Goal: Task Accomplishment & Management: Manage account settings

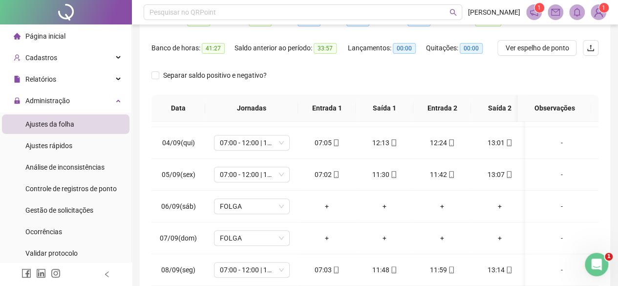
scroll to position [66, 0]
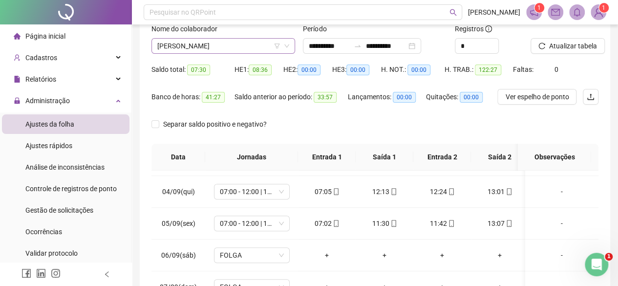
click at [183, 50] on span "[PERSON_NAME]" at bounding box center [223, 46] width 132 height 15
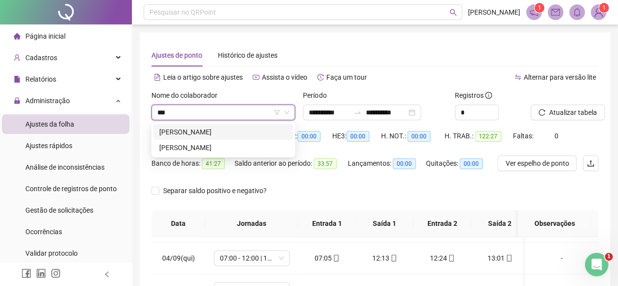
scroll to position [0, 0]
type input "*****"
click at [198, 149] on div "[PERSON_NAME]" at bounding box center [223, 147] width 128 height 11
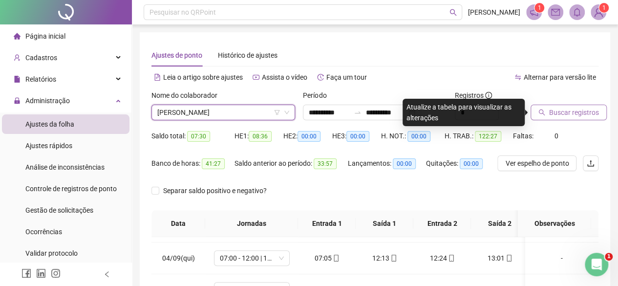
click at [562, 119] on button "Buscar registros" at bounding box center [568, 113] width 76 height 16
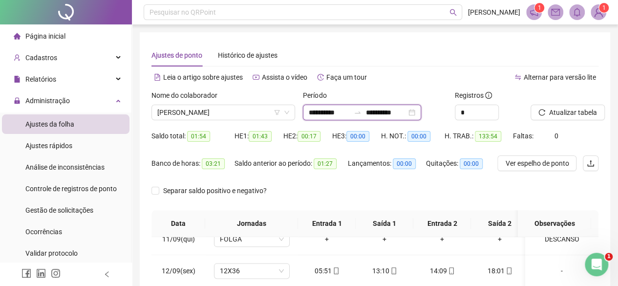
click at [406, 115] on input "**********" at bounding box center [385, 112] width 41 height 11
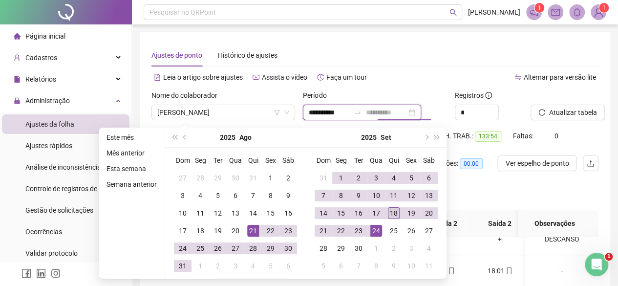
type input "**********"
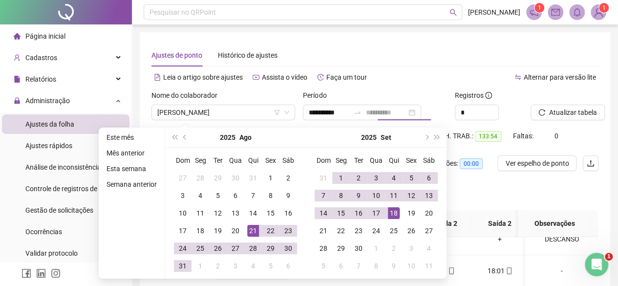
click at [389, 212] on div "18" at bounding box center [394, 213] width 12 height 12
type input "**********"
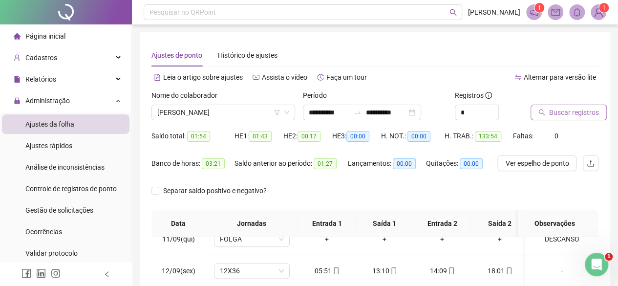
click at [562, 110] on span "Buscar registros" at bounding box center [574, 112] width 50 height 11
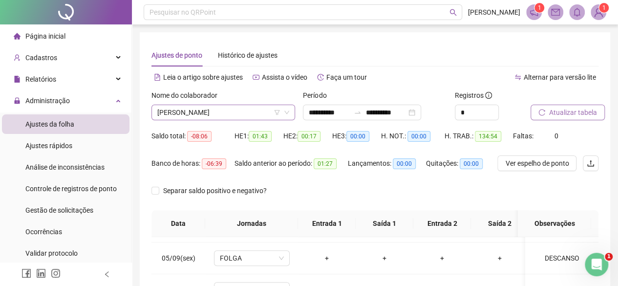
click at [204, 112] on span "[PERSON_NAME]" at bounding box center [223, 112] width 132 height 15
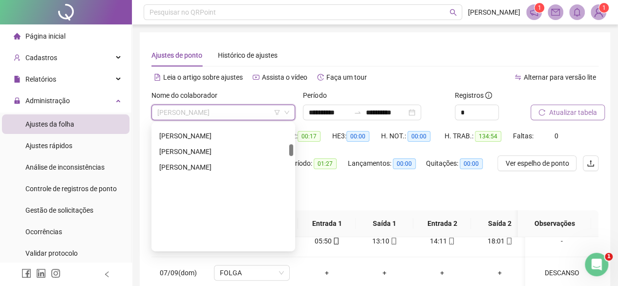
scroll to position [211, 0]
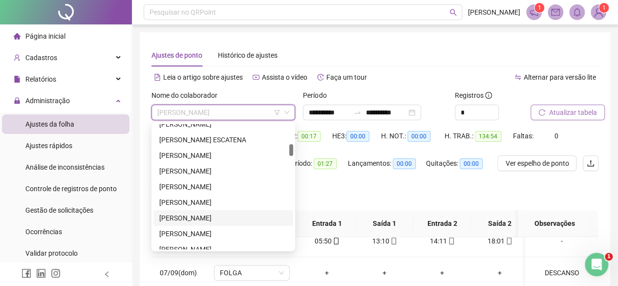
click at [199, 223] on div "[PERSON_NAME]" at bounding box center [223, 218] width 140 height 16
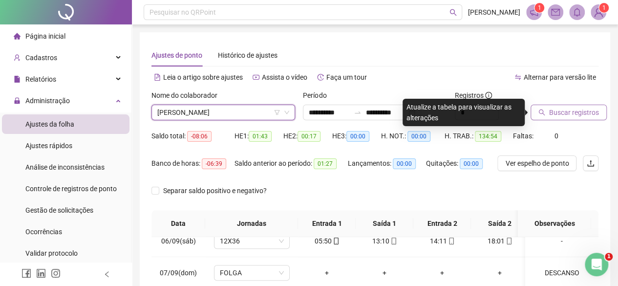
click at [591, 118] on button "Buscar registros" at bounding box center [568, 113] width 76 height 16
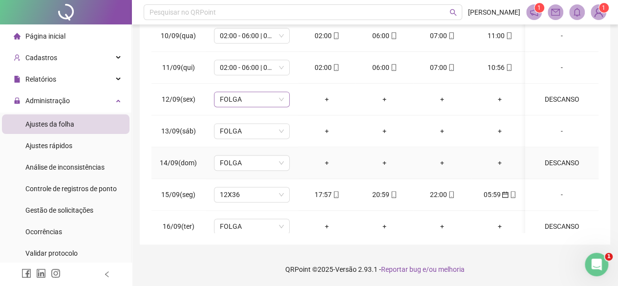
scroll to position [617, 0]
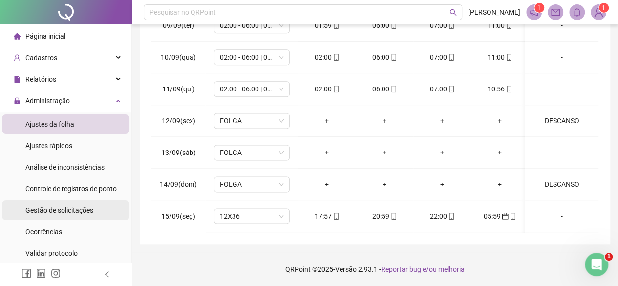
click at [50, 216] on div "Gestão de solicitações" at bounding box center [59, 210] width 68 height 20
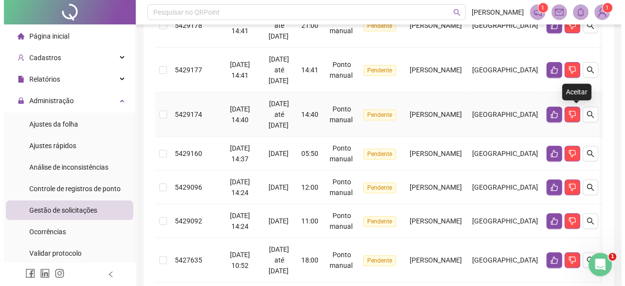
scroll to position [18, 0]
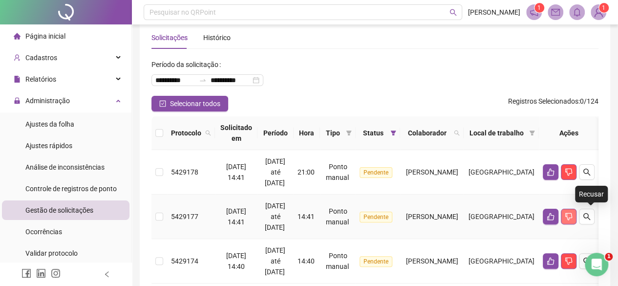
click at [572, 212] on icon "dislike" at bounding box center [569, 216] width 8 height 8
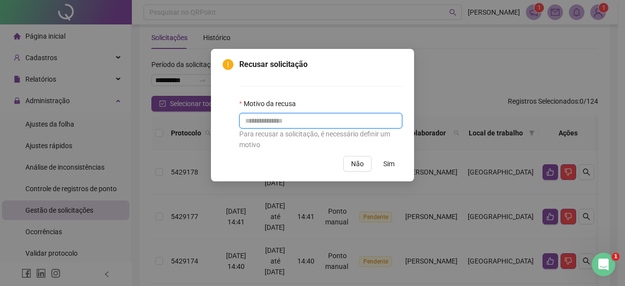
click at [345, 119] on input "text" at bounding box center [320, 121] width 163 height 16
type input "*"
click at [390, 159] on span "Sim" at bounding box center [388, 163] width 11 height 11
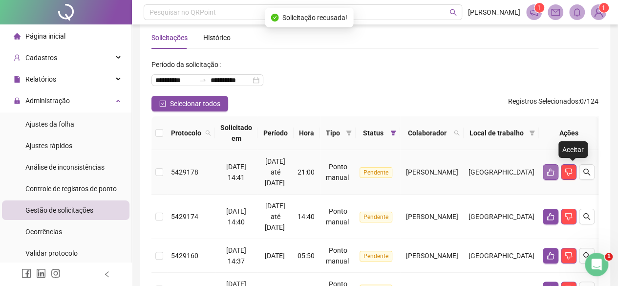
click at [554, 168] on icon "like" at bounding box center [551, 172] width 8 height 8
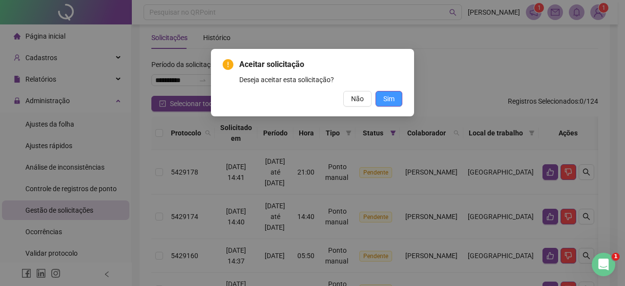
click at [399, 100] on button "Sim" at bounding box center [389, 99] width 27 height 16
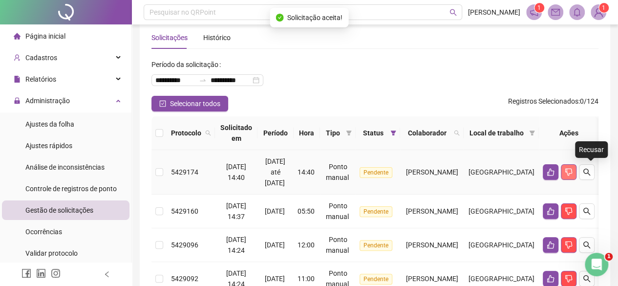
click at [572, 172] on icon "dislike" at bounding box center [569, 172] width 8 height 8
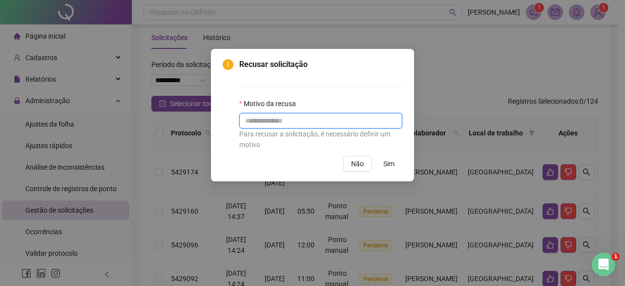
click at [320, 120] on input "text" at bounding box center [320, 121] width 163 height 16
type input "*"
click at [391, 165] on span "Sim" at bounding box center [388, 163] width 11 height 11
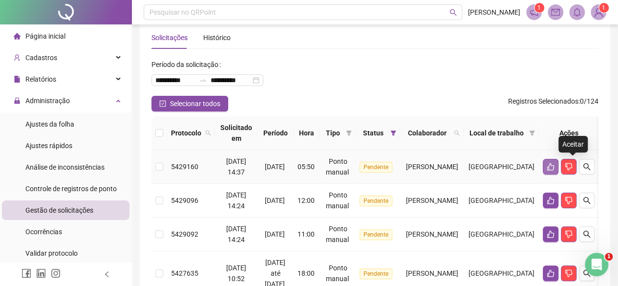
click at [554, 164] on icon "like" at bounding box center [551, 167] width 8 height 8
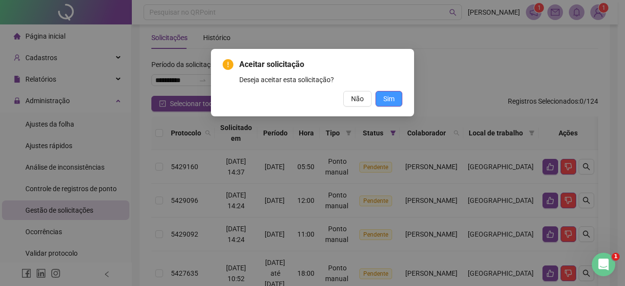
click at [392, 96] on span "Sim" at bounding box center [388, 98] width 11 height 11
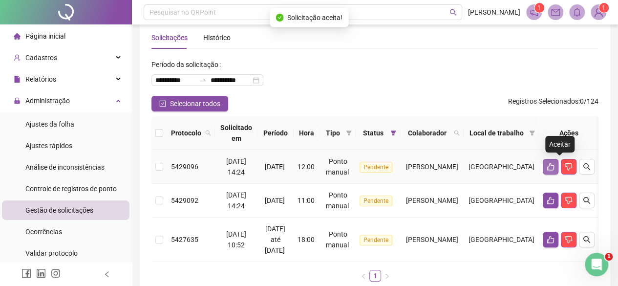
click at [554, 168] on icon "like" at bounding box center [551, 167] width 8 height 8
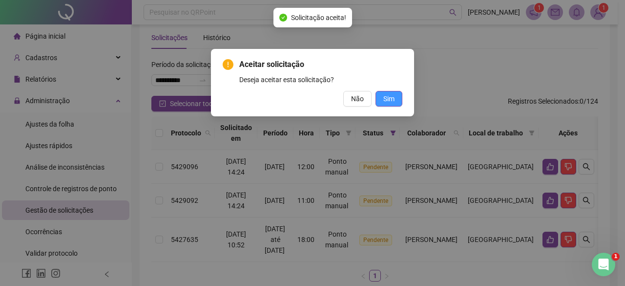
click at [395, 96] on button "Sim" at bounding box center [389, 99] width 27 height 16
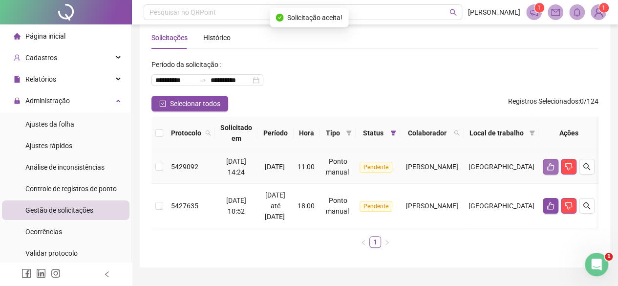
click at [555, 168] on button "button" at bounding box center [551, 167] width 16 height 16
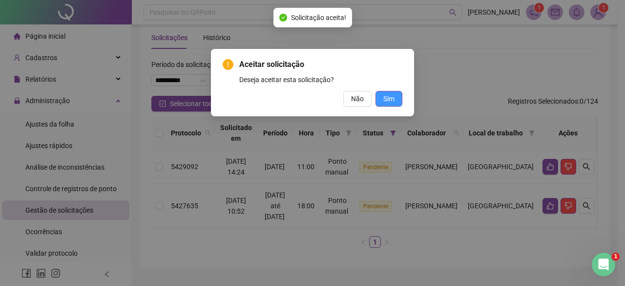
click at [398, 101] on button "Sim" at bounding box center [389, 99] width 27 height 16
click at [394, 94] on span "Sim" at bounding box center [388, 98] width 11 height 11
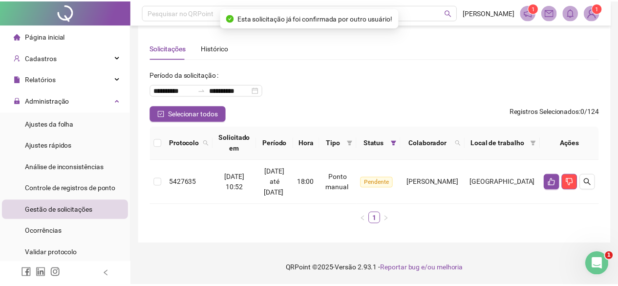
scroll to position [7, 0]
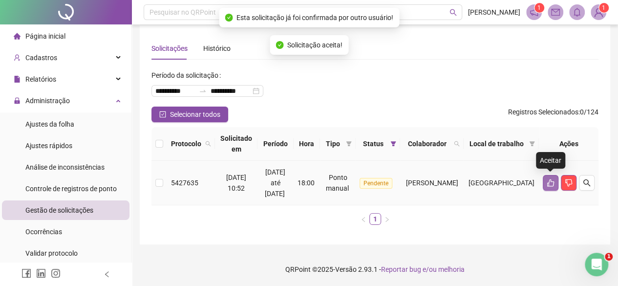
click at [551, 184] on icon "like" at bounding box center [551, 183] width 8 height 8
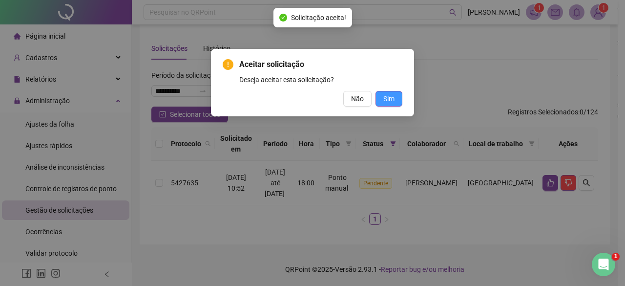
click at [397, 97] on button "Sim" at bounding box center [389, 99] width 27 height 16
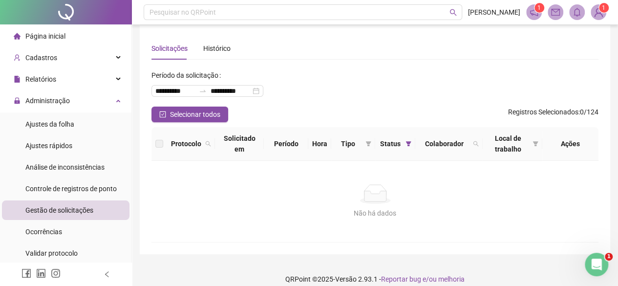
click at [37, 26] on div "Página inicial" at bounding box center [40, 36] width 52 height 20
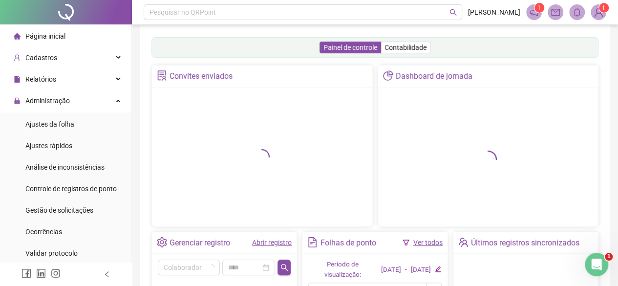
click at [40, 32] on span "Página inicial" at bounding box center [45, 36] width 40 height 8
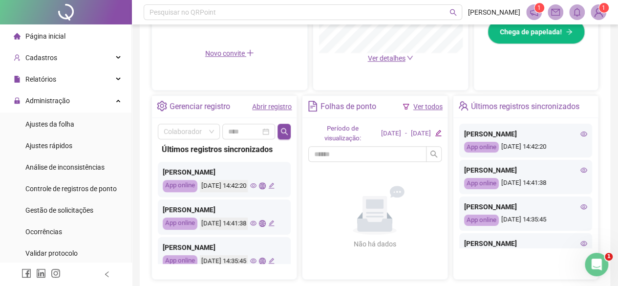
scroll to position [305, 0]
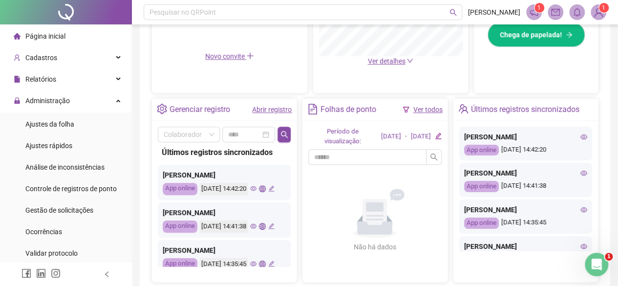
click at [275, 110] on link "Abrir registro" at bounding box center [272, 110] width 40 height 8
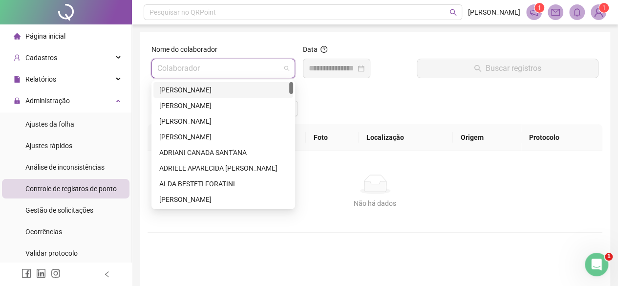
click at [179, 61] on input "search" at bounding box center [218, 68] width 123 height 19
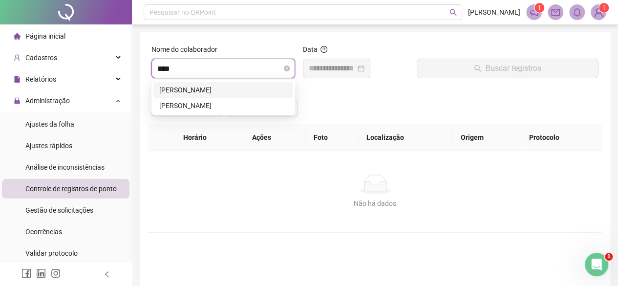
type input "*****"
click at [183, 91] on div "[PERSON_NAME]" at bounding box center [223, 90] width 128 height 11
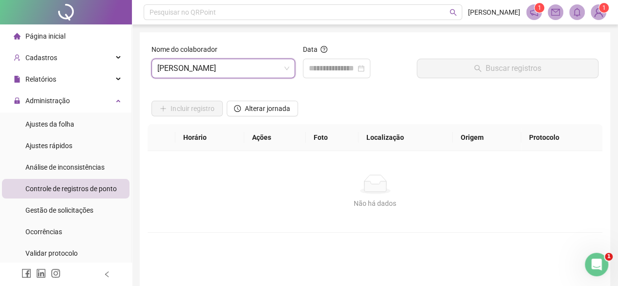
drag, startPoint x: 351, startPoint y: 84, endPoint x: 385, endPoint y: 77, distance: 34.9
click at [385, 77] on div "Data" at bounding box center [356, 65] width 114 height 42
click at [288, 108] on span "Alterar jornada" at bounding box center [267, 108] width 45 height 11
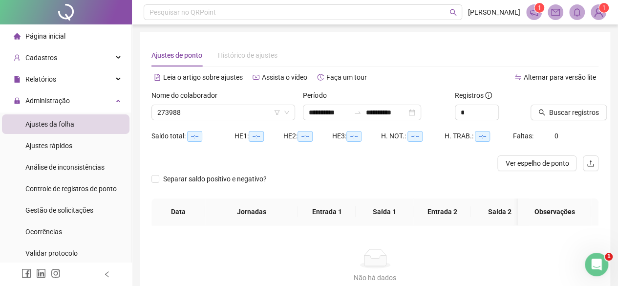
type input "**********"
click at [350, 115] on input "**********" at bounding box center [329, 112] width 41 height 11
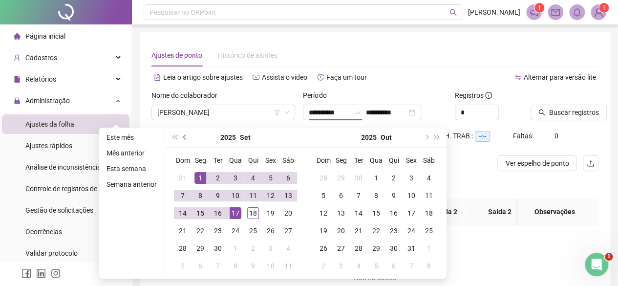
click at [183, 141] on button "prev-year" at bounding box center [185, 137] width 11 height 20
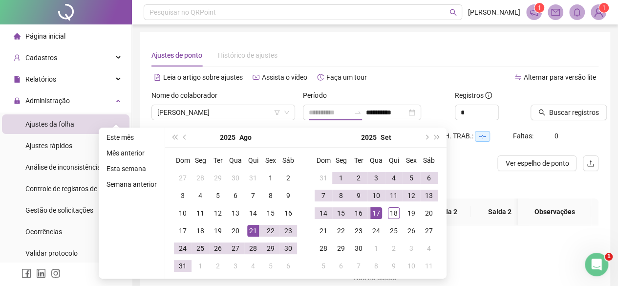
type input "**********"
click at [256, 232] on div "21" at bounding box center [253, 231] width 12 height 12
type input "**********"
click at [375, 215] on div "17" at bounding box center [376, 213] width 12 height 12
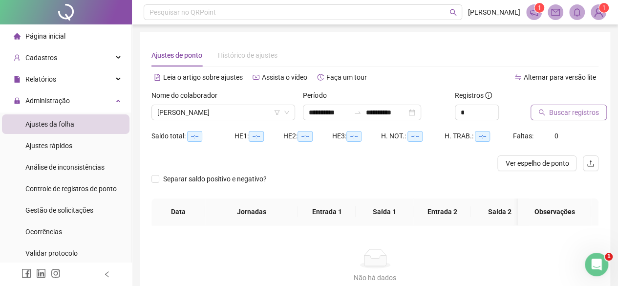
click at [581, 117] on span "Buscar registros" at bounding box center [574, 112] width 50 height 11
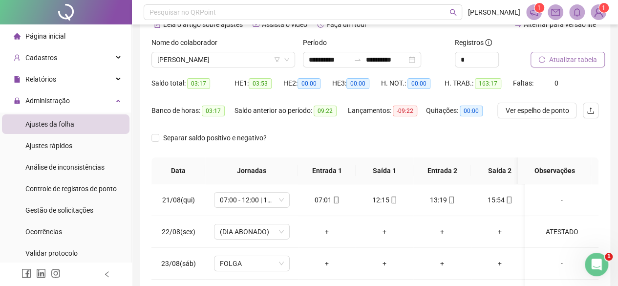
scroll to position [50, 0]
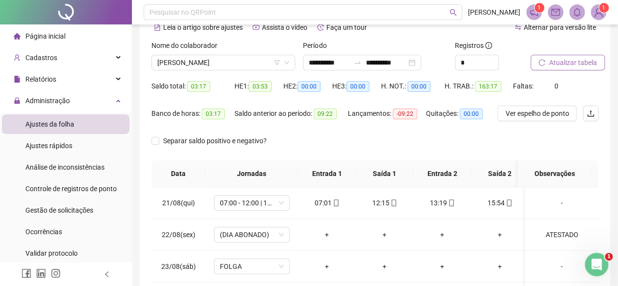
click at [197, 44] on label "Nome do colaborador" at bounding box center [187, 45] width 72 height 11
click at [202, 59] on span "[PERSON_NAME]" at bounding box center [223, 62] width 132 height 15
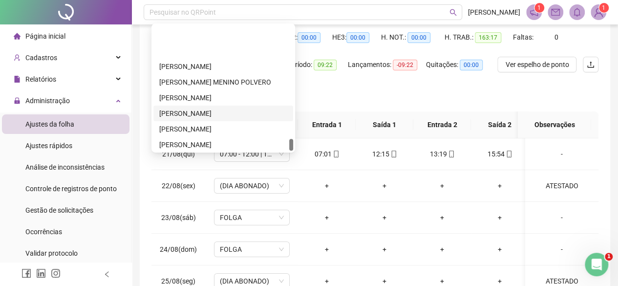
scroll to position [1188, 0]
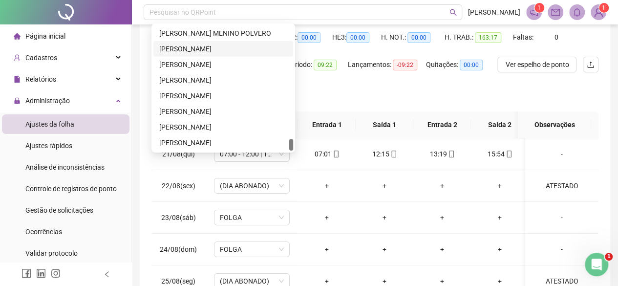
click at [188, 46] on div "[PERSON_NAME]" at bounding box center [223, 48] width 128 height 11
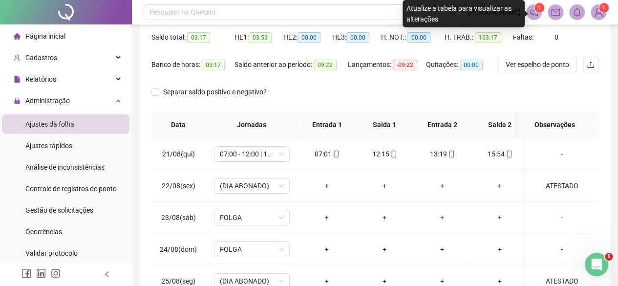
scroll to position [0, 0]
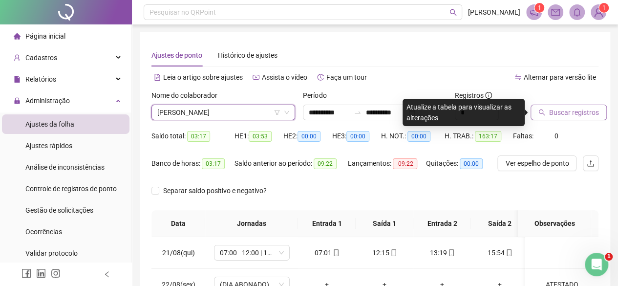
click at [578, 110] on span "Buscar registros" at bounding box center [574, 112] width 50 height 11
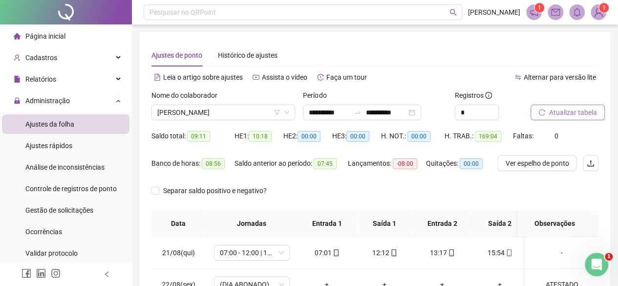
click at [51, 28] on div "Página inicial" at bounding box center [40, 36] width 52 height 20
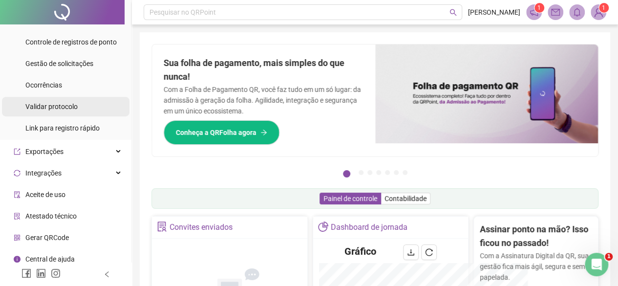
scroll to position [192, 0]
